Goal: Task Accomplishment & Management: Use online tool/utility

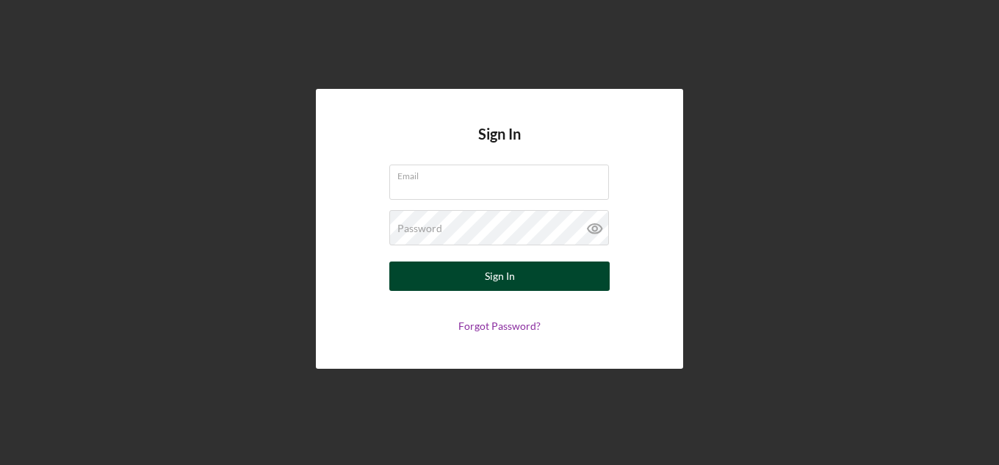
type input "[EMAIL_ADDRESS][DOMAIN_NAME]"
click at [522, 280] on button "Sign In" at bounding box center [499, 275] width 220 height 29
